Goal: Information Seeking & Learning: Learn about a topic

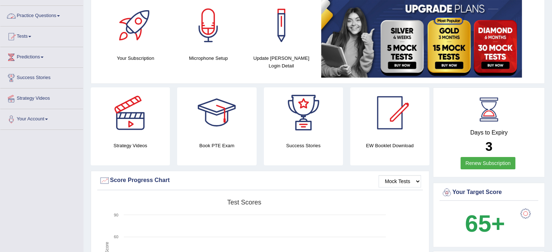
click at [60, 14] on link "Practice Questions" at bounding box center [41, 15] width 83 height 18
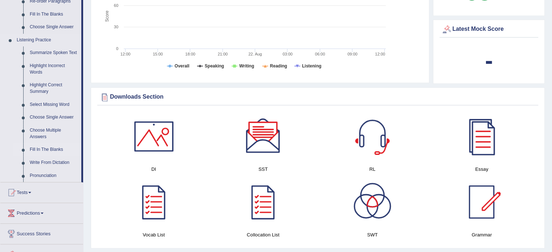
scroll to position [280, 0]
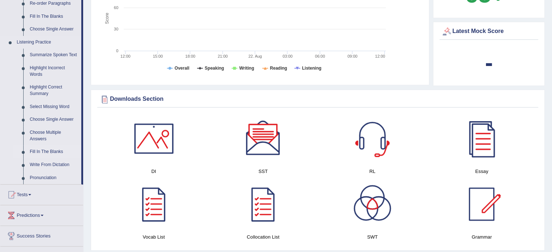
click at [53, 152] on link "Fill In The Blanks" at bounding box center [53, 151] width 55 height 13
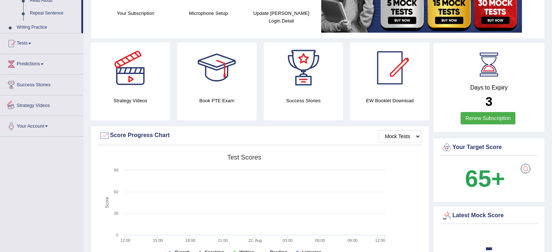
scroll to position [231, 0]
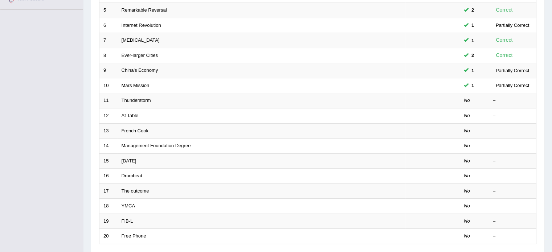
scroll to position [226, 0]
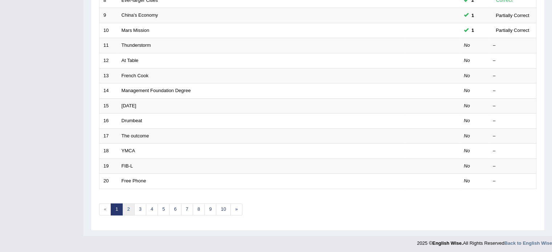
click at [133, 204] on link "2" at bounding box center [128, 209] width 12 height 12
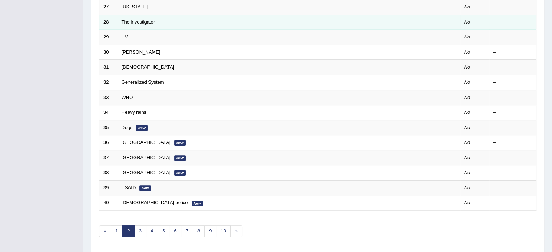
scroll to position [226, 0]
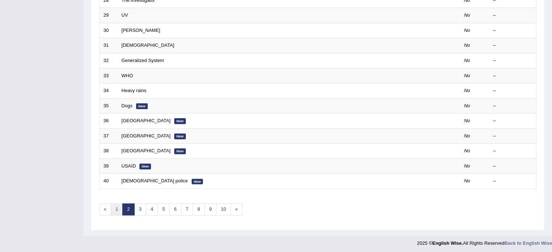
click at [114, 213] on link "1" at bounding box center [117, 209] width 12 height 12
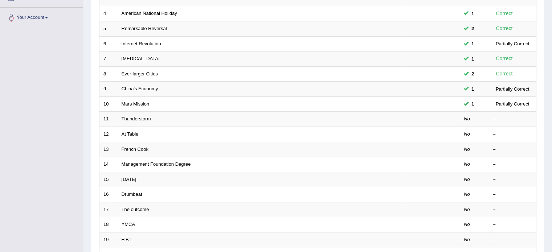
scroll to position [153, 0]
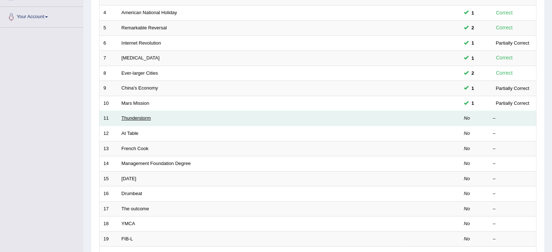
click at [143, 115] on link "Thunderstorm" at bounding box center [136, 117] width 29 height 5
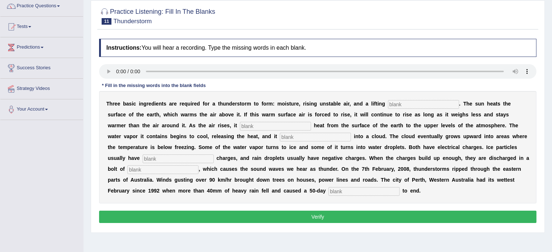
scroll to position [63, 0]
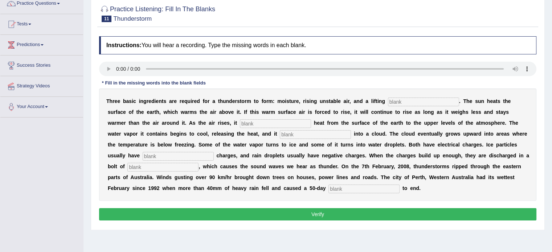
click at [397, 102] on input "text" at bounding box center [423, 102] width 71 height 9
type input "mechanism"
click at [244, 122] on input "text" at bounding box center [275, 123] width 71 height 9
type input "transfers"
click at [285, 132] on input "text" at bounding box center [315, 134] width 71 height 9
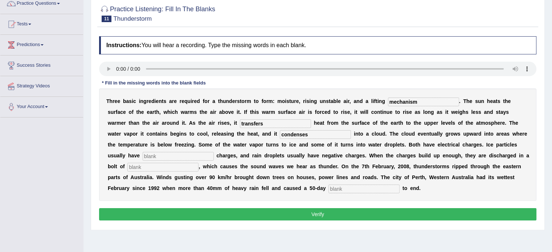
type input "condenses"
click at [149, 153] on input "text" at bounding box center [178, 156] width 71 height 9
type input "positive"
click at [138, 166] on input "text" at bounding box center [162, 167] width 71 height 9
type input "lightening"
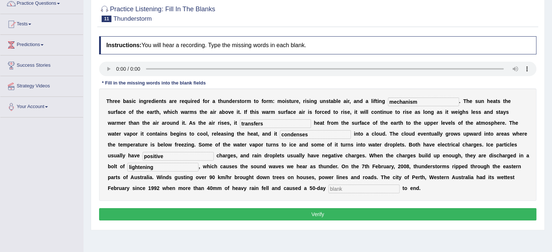
click at [335, 188] on input "text" at bounding box center [363, 189] width 71 height 9
type input "drought"
click at [322, 212] on button "Verify" at bounding box center [317, 214] width 437 height 12
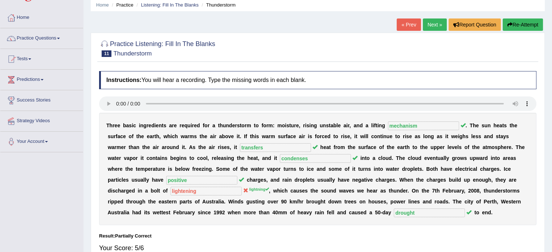
scroll to position [29, 0]
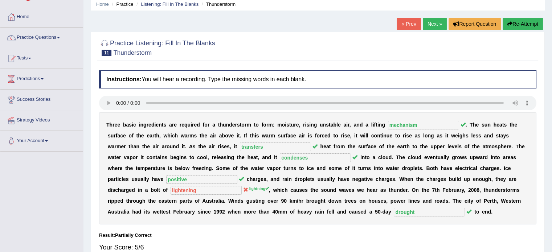
click at [428, 23] on link "Next »" at bounding box center [435, 24] width 24 height 12
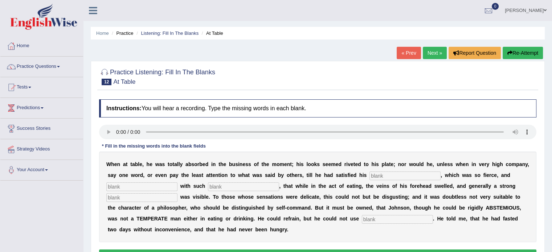
click at [374, 174] on input "text" at bounding box center [404, 176] width 71 height 9
type input "appetite"
click at [113, 185] on input "text" at bounding box center [141, 186] width 71 height 9
type input "indulged"
click at [222, 185] on input "text" at bounding box center [243, 186] width 71 height 9
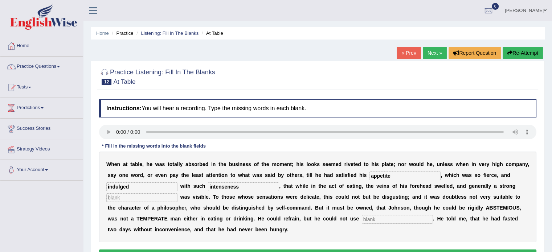
type input "intenseness"
click at [125, 198] on input "text" at bounding box center [141, 197] width 71 height 9
click at [126, 196] on input "persperation" at bounding box center [141, 197] width 71 height 9
type input "perspiration"
click at [369, 220] on input "text" at bounding box center [397, 219] width 71 height 9
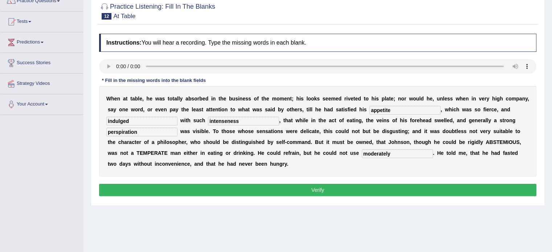
scroll to position [70, 0]
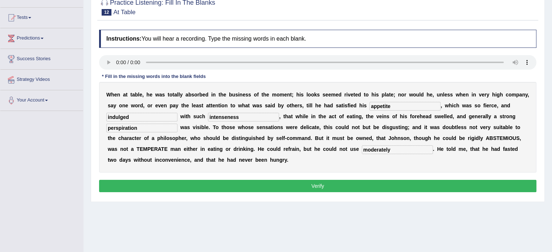
type input "moderately"
click at [309, 188] on button "Verify" at bounding box center [317, 186] width 437 height 12
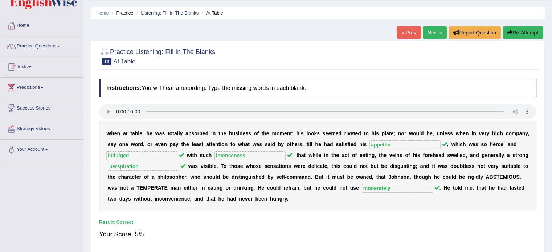
scroll to position [16, 0]
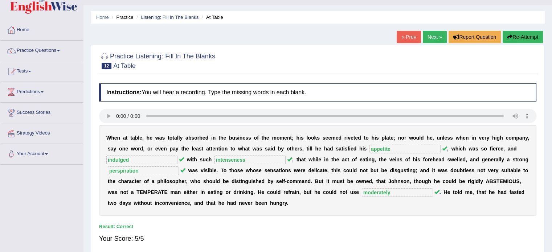
click at [435, 36] on link "Next »" at bounding box center [435, 37] width 24 height 12
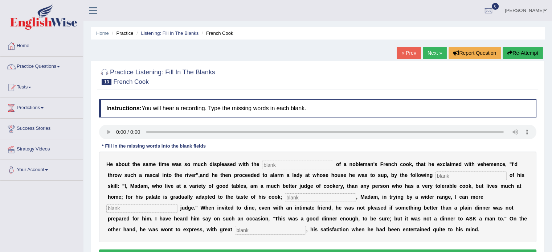
click at [266, 165] on input "text" at bounding box center [297, 165] width 71 height 9
click at [284, 163] on input "performances" at bounding box center [297, 165] width 71 height 9
type input "performances"
click at [440, 175] on input "text" at bounding box center [470, 176] width 71 height 9
click at [443, 174] on input "menifesto" at bounding box center [470, 176] width 71 height 9
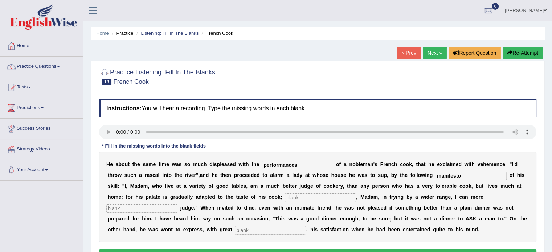
type input "manifesto"
click at [291, 198] on input "text" at bounding box center [320, 197] width 71 height 9
type input "whereas"
click at [119, 209] on input "text" at bounding box center [141, 208] width 71 height 9
click at [121, 206] on input "expecidely" at bounding box center [141, 208] width 71 height 9
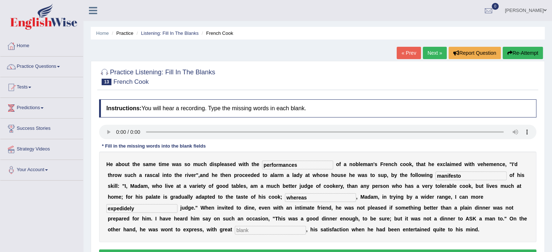
click at [126, 207] on input "expedidely" at bounding box center [141, 208] width 71 height 9
type input "expeditely"
click at [242, 229] on input "text" at bounding box center [270, 230] width 71 height 9
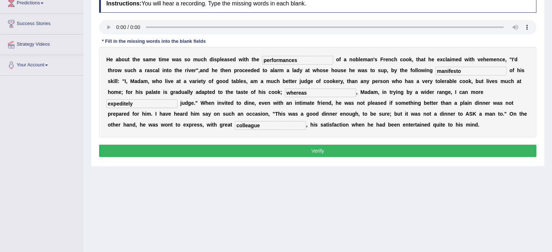
scroll to position [106, 0]
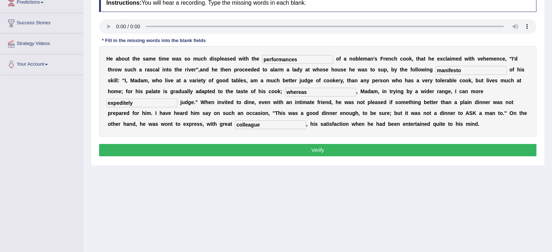
type input "colleague"
click at [312, 152] on button "Verify" at bounding box center [317, 150] width 437 height 12
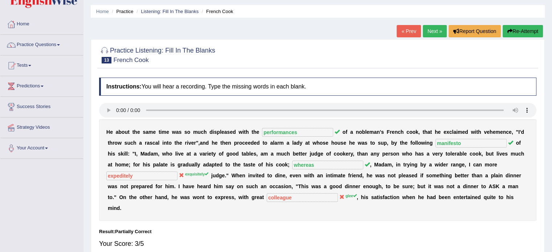
scroll to position [16, 0]
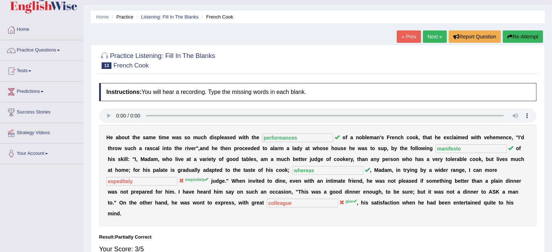
click at [426, 41] on link "Next »" at bounding box center [435, 36] width 24 height 12
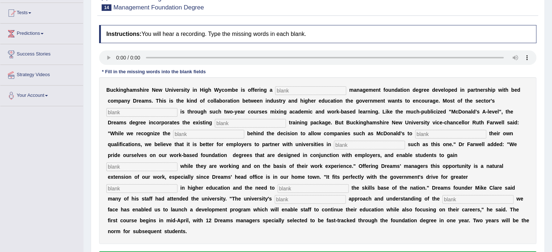
scroll to position [71, 0]
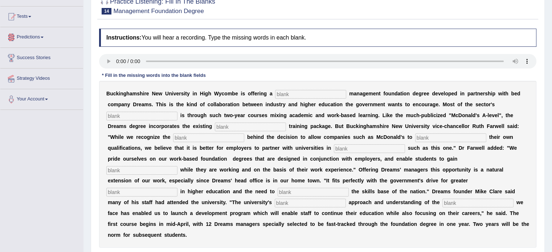
click at [289, 93] on input "text" at bounding box center [310, 94] width 71 height 9
type input "retail"
click at [129, 117] on input "text" at bounding box center [141, 116] width 71 height 9
type input "expansion"
click at [222, 125] on input "text" at bounding box center [250, 127] width 71 height 9
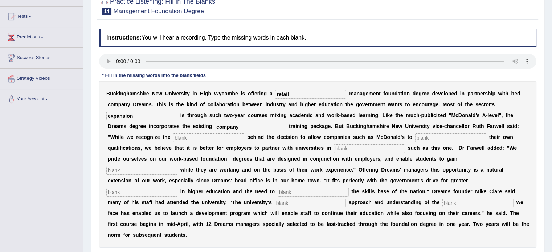
type input "company"
click at [182, 139] on input "text" at bounding box center [208, 137] width 71 height 9
type input "expertise"
click at [425, 136] on input "text" at bounding box center [450, 137] width 71 height 9
type input "reward"
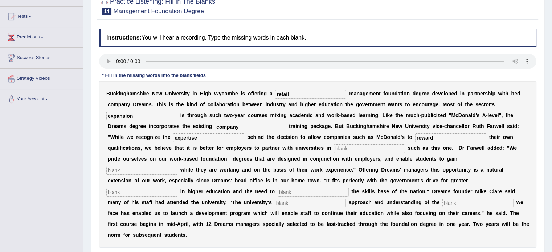
click at [420, 162] on div "B u c k i n g h a m s h i r e N e w U n i v e r s i t y i n H i g h W y c o m b…" at bounding box center [317, 164] width 437 height 167
click at [353, 148] on input "text" at bounding box center [369, 148] width 71 height 9
click at [116, 169] on input "text" at bounding box center [141, 170] width 71 height 9
type input "qualifications"
click at [121, 193] on input "text" at bounding box center [141, 192] width 71 height 9
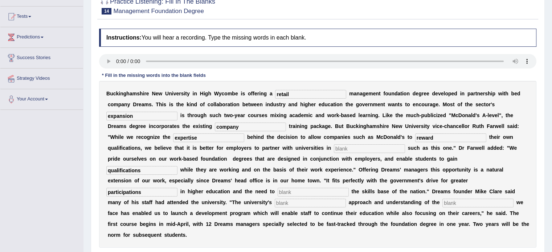
type input "participations"
click at [281, 190] on input "text" at bounding box center [312, 192] width 71 height 9
type input "enhance"
click at [286, 202] on input "text" at bounding box center [310, 203] width 71 height 9
type input "pragmatic"
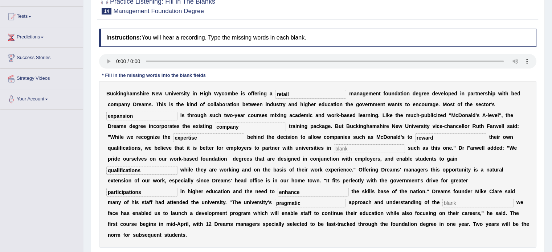
click at [450, 201] on input "text" at bounding box center [477, 203] width 71 height 9
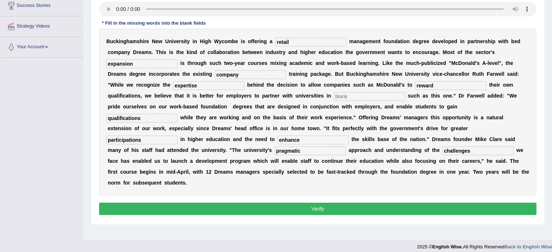
scroll to position [129, 0]
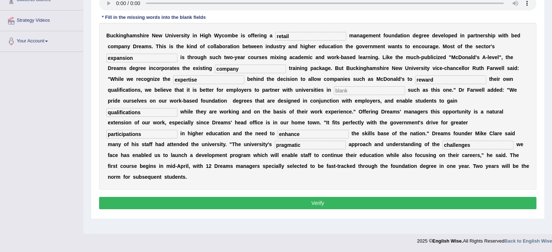
type input "challenges"
click at [279, 198] on button "Verify" at bounding box center [317, 203] width 437 height 12
click at [336, 201] on button "Verify" at bounding box center [317, 203] width 437 height 12
click at [339, 88] on input "text" at bounding box center [369, 90] width 71 height 9
type input "initiatives"
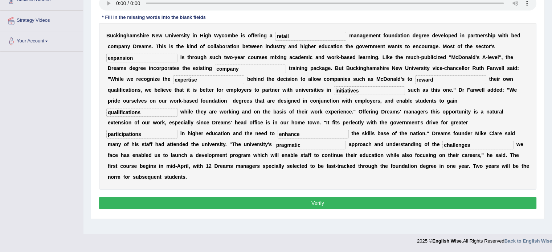
click at [289, 203] on button "Verify" at bounding box center [317, 203] width 437 height 12
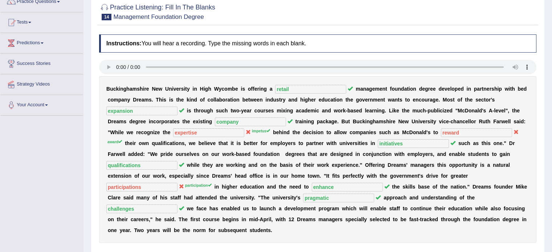
scroll to position [21, 0]
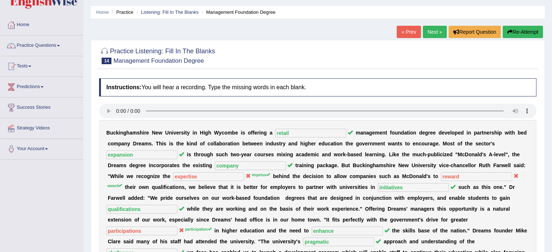
click at [429, 30] on link "Next »" at bounding box center [435, 32] width 24 height 12
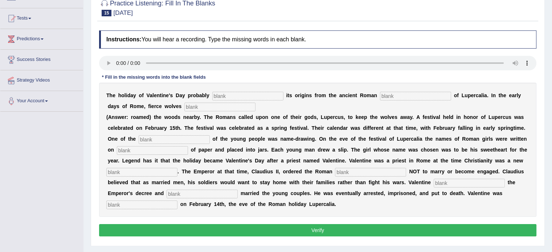
scroll to position [65, 0]
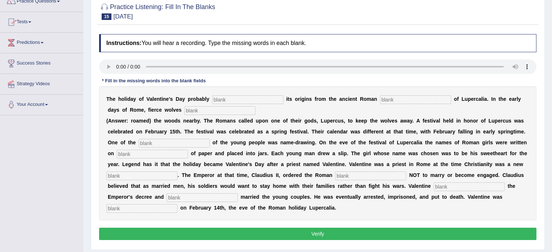
click at [217, 99] on input "text" at bounding box center [247, 99] width 71 height 9
type input "derives"
click at [385, 98] on input "text" at bounding box center [415, 99] width 71 height 9
type input "feast"
click at [198, 109] on input "text" at bounding box center [219, 110] width 71 height 9
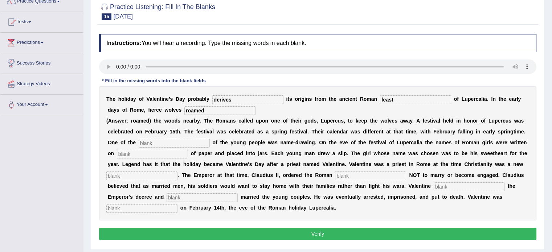
type input "roamed"
click at [146, 142] on input "text" at bounding box center [174, 143] width 71 height 9
type input "customs"
click at [124, 151] on input "text" at bounding box center [152, 154] width 71 height 9
type input "slips"
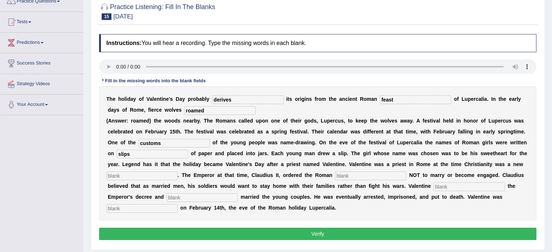
click at [122, 176] on input "text" at bounding box center [141, 176] width 71 height 9
type input "religion"
click at [341, 177] on input "text" at bounding box center [370, 176] width 71 height 9
type input "soldiers"
click at [438, 184] on input "text" at bounding box center [468, 186] width 71 height 9
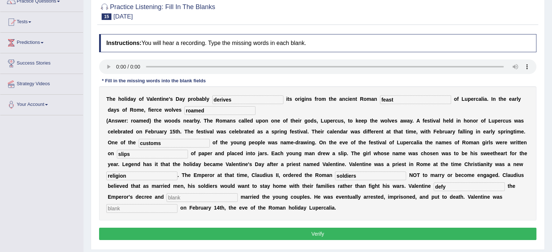
type input "defy"
click at [175, 197] on input "text" at bounding box center [201, 197] width 71 height 9
click at [184, 196] on input "secreatly" at bounding box center [201, 197] width 71 height 9
type input "secretly"
click at [122, 207] on input "text" at bounding box center [141, 208] width 71 height 9
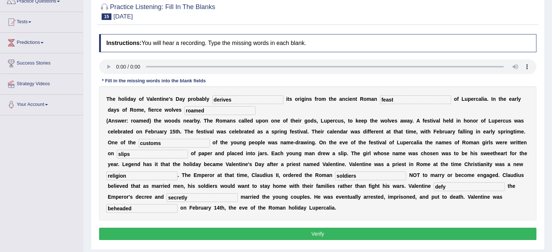
type input "beheaded"
click at [312, 232] on button "Verify" at bounding box center [317, 234] width 437 height 12
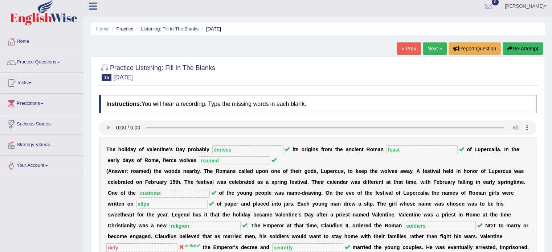
scroll to position [0, 0]
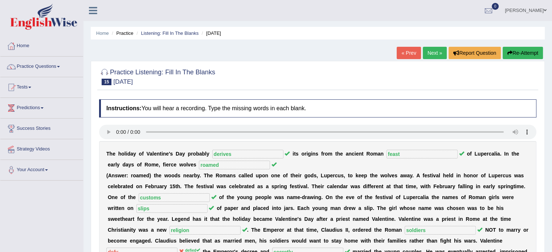
click at [60, 66] on span at bounding box center [58, 66] width 3 height 1
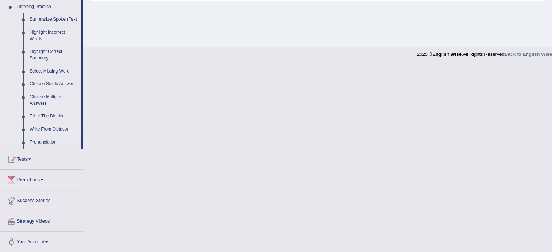
click at [54, 132] on link "Write From Dictation" at bounding box center [53, 129] width 55 height 13
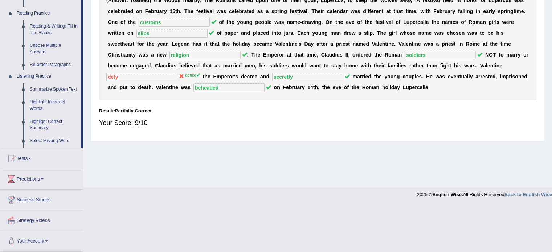
scroll to position [129, 0]
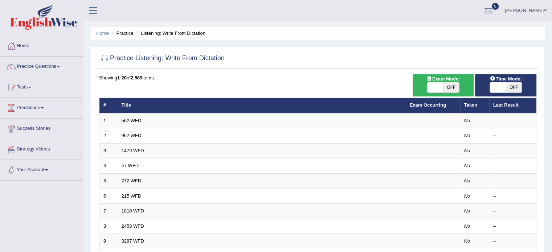
click at [451, 89] on span "OFF" at bounding box center [451, 87] width 16 height 10
checkbox input "true"
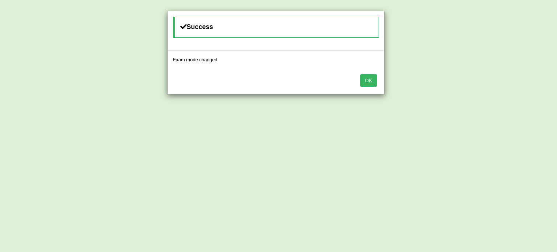
click at [374, 83] on button "OK" at bounding box center [368, 80] width 17 height 12
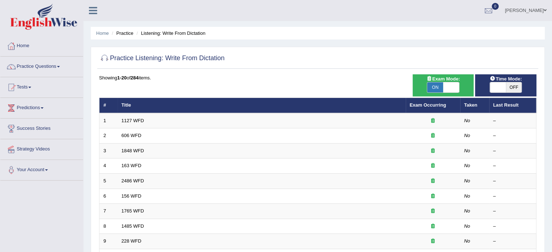
click at [508, 87] on span "OFF" at bounding box center [514, 87] width 16 height 10
checkbox input "true"
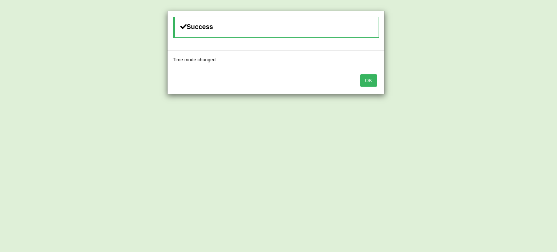
click at [367, 84] on button "OK" at bounding box center [368, 80] width 17 height 12
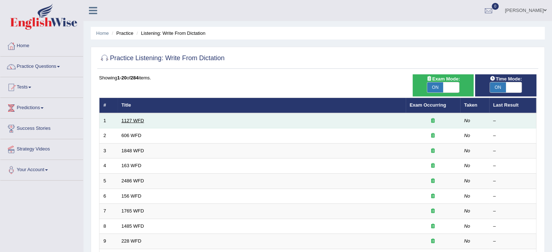
click at [136, 120] on link "1127 WFD" at bounding box center [133, 120] width 22 height 5
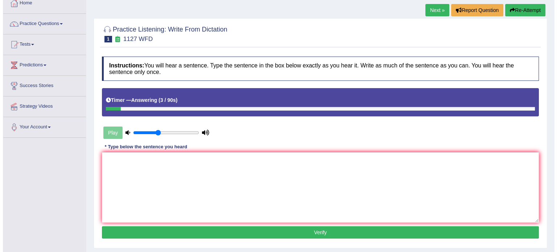
scroll to position [44, 0]
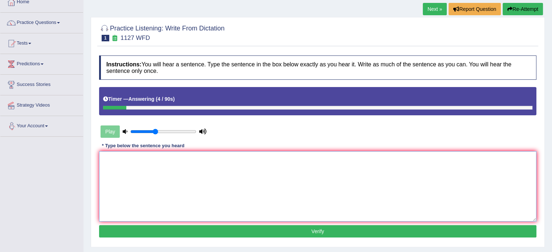
click at [137, 163] on textarea at bounding box center [317, 186] width 437 height 70
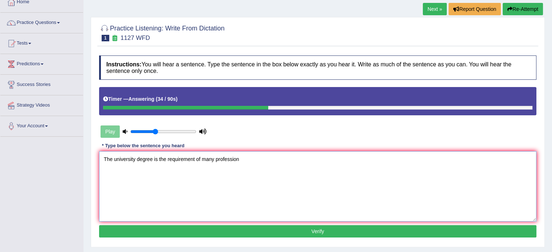
click at [167, 158] on textarea "The university degree is the requirement of many profession" at bounding box center [317, 186] width 437 height 70
click at [254, 157] on textarea "The university degree is the entry requirement of many profession" at bounding box center [317, 186] width 437 height 70
type textarea "The university degree is the entry requirement of many professions."
click at [326, 228] on button "Verify" at bounding box center [317, 231] width 437 height 12
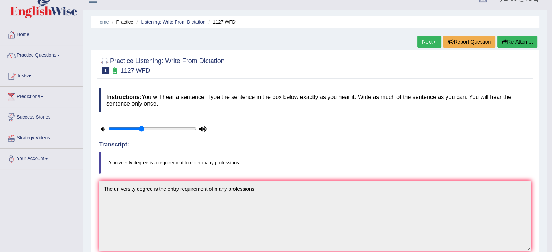
scroll to position [0, 0]
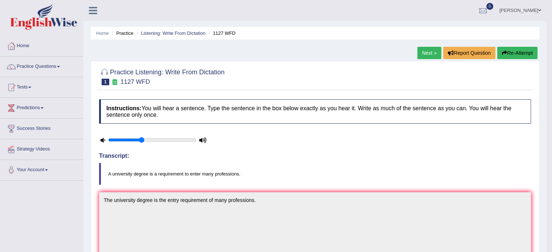
click at [60, 66] on span at bounding box center [58, 66] width 3 height 1
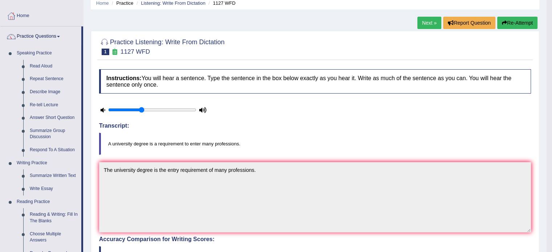
scroll to position [29, 0]
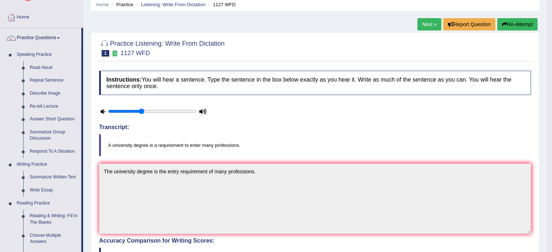
click at [429, 22] on link "Next »" at bounding box center [429, 24] width 24 height 12
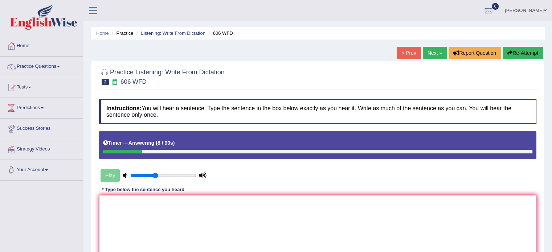
click at [115, 222] on textarea at bounding box center [317, 230] width 437 height 70
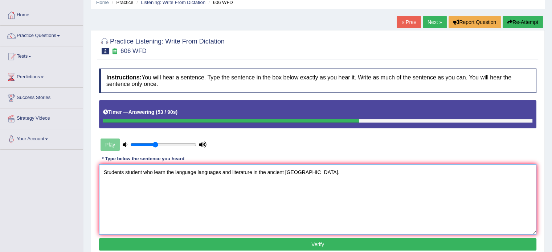
scroll to position [52, 0]
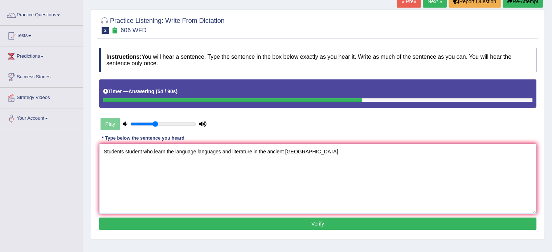
type textarea "Students student who learn the language languages and literature in the ancient…"
click at [327, 227] on button "Verify" at bounding box center [317, 224] width 437 height 12
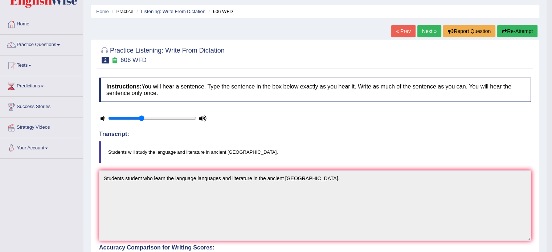
scroll to position [0, 0]
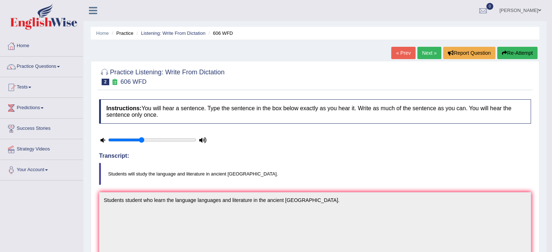
click at [425, 54] on link "Next »" at bounding box center [429, 53] width 24 height 12
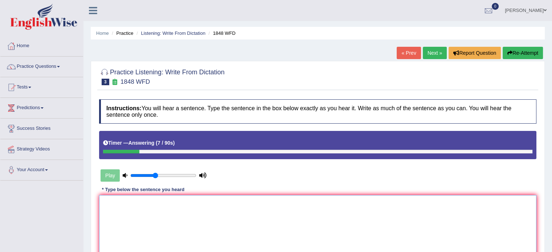
click at [164, 215] on textarea at bounding box center [317, 230] width 437 height 70
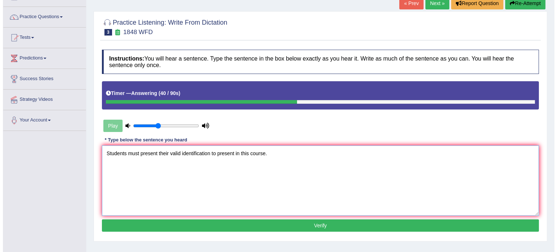
scroll to position [51, 0]
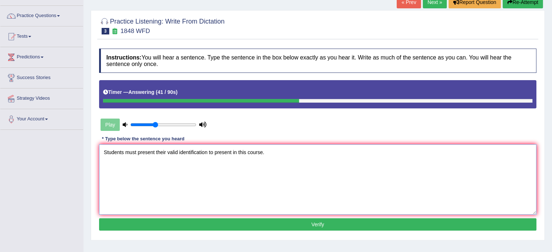
type textarea "Students must present their valid identification to present in this course."
click at [332, 226] on button "Verify" at bounding box center [317, 224] width 437 height 12
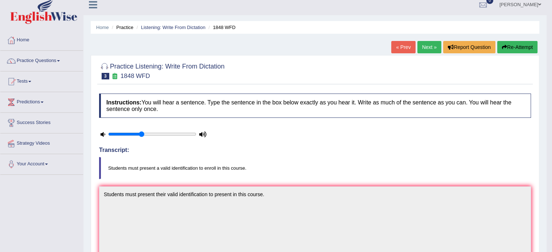
scroll to position [1, 0]
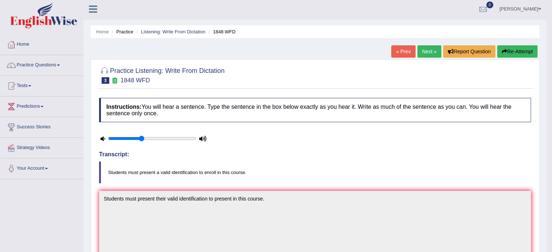
click at [427, 49] on link "Next »" at bounding box center [429, 51] width 24 height 12
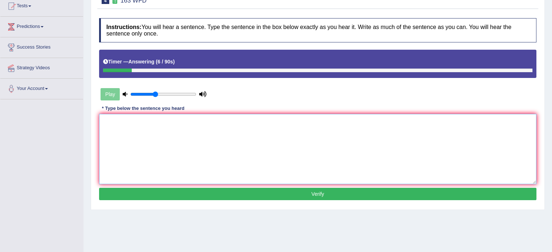
click at [113, 132] on textarea at bounding box center [317, 149] width 437 height 70
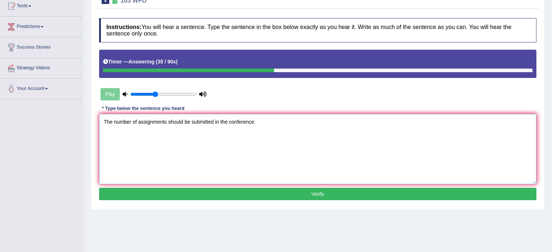
click at [166, 120] on textarea "The number of assignments should be submitted in the conference." at bounding box center [317, 149] width 437 height 70
click at [114, 120] on textarea "The number of assignments assignment should be submitted in the conference." at bounding box center [317, 149] width 437 height 70
type textarea "The a number of assignments assignment should be submitted in the conference."
click at [297, 196] on button "Verify" at bounding box center [317, 194] width 437 height 12
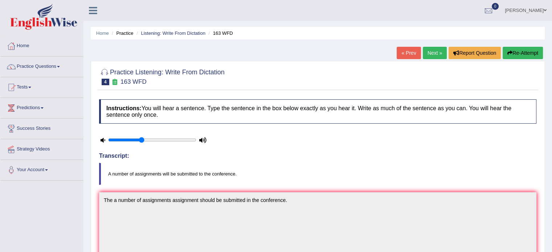
click at [432, 52] on link "Next »" at bounding box center [435, 53] width 24 height 12
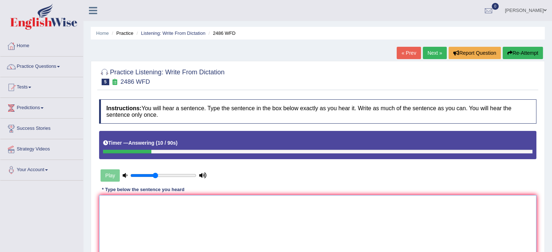
click at [118, 208] on textarea at bounding box center [317, 230] width 437 height 70
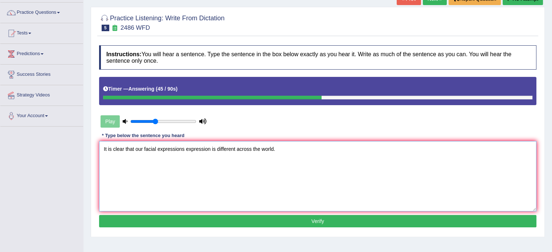
scroll to position [67, 0]
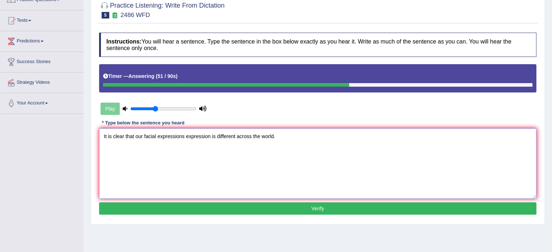
click at [112, 135] on textarea "It is clear that our facial expressions expression is different across the worl…" at bounding box center [317, 163] width 437 height 70
click at [114, 136] on textarea "It is a clear that our facial expressions expression is different across the wo…" at bounding box center [317, 163] width 437 height 70
type textarea "It is a clear that our facial expressions expression is different across the wo…"
click at [322, 206] on button "Verify" at bounding box center [317, 208] width 437 height 12
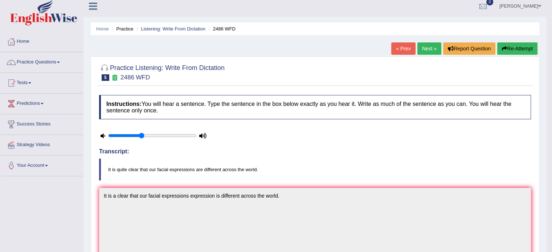
scroll to position [0, 0]
